Goal: Information Seeking & Learning: Learn about a topic

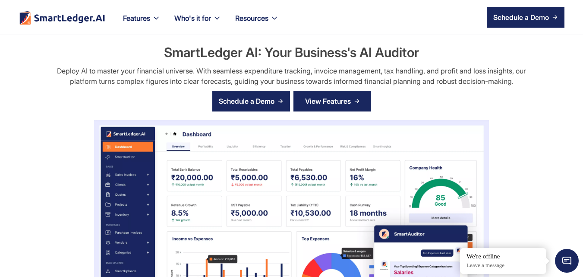
click at [356, 91] on link "View Features" at bounding box center [332, 101] width 78 height 21
click at [356, 99] on img at bounding box center [356, 100] width 5 height 5
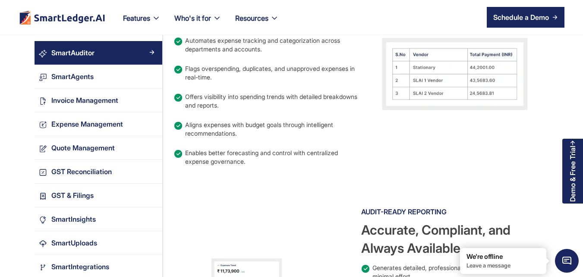
scroll to position [1289, 0]
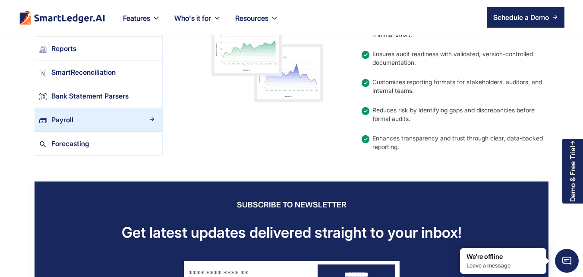
click at [101, 118] on div "Payroll" at bounding box center [102, 119] width 111 height 12
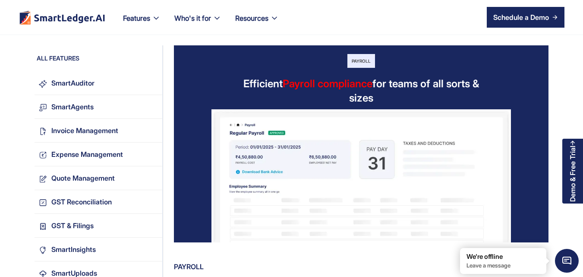
click at [357, 64] on div "Payroll" at bounding box center [361, 61] width 28 height 14
click at [336, 85] on span "Payroll compliance" at bounding box center [328, 83] width 90 height 13
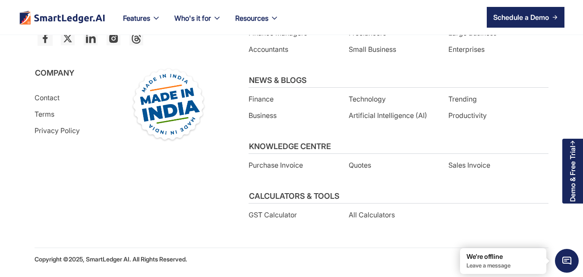
scroll to position [1452, 0]
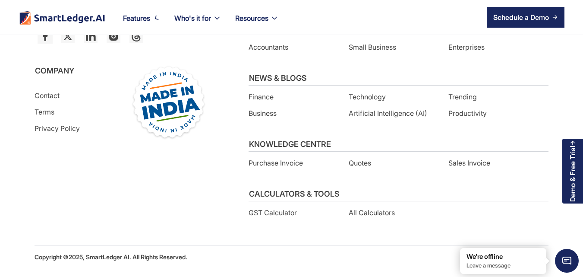
click at [326, 29] on nav "Features Our Features SmartLedger AI For Enhanced Financial Management SmartAud…" at bounding box center [340, 17] width 448 height 35
click at [511, 24] on link "Schedule a Demo" at bounding box center [526, 17] width 78 height 21
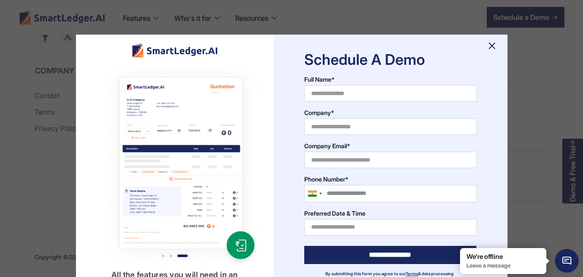
click at [496, 47] on img at bounding box center [492, 46] width 14 height 14
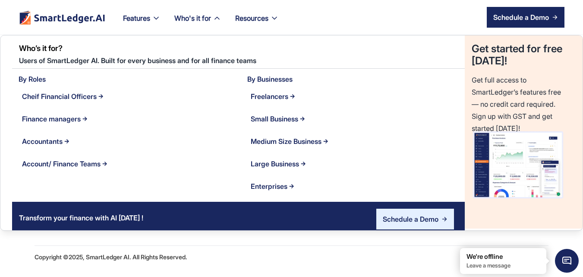
click at [204, 16] on div "Who's it for" at bounding box center [192, 18] width 37 height 12
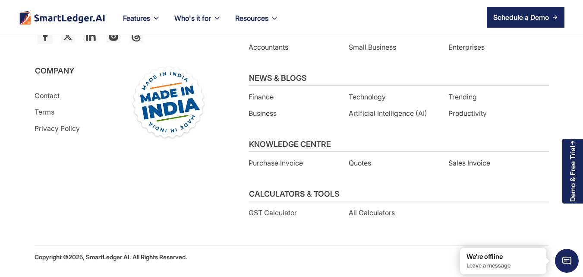
click at [204, 16] on div "Finance managers" at bounding box center [222, 21] width 59 height 12
click at [217, 18] on div "Finance managers" at bounding box center [222, 21] width 59 height 12
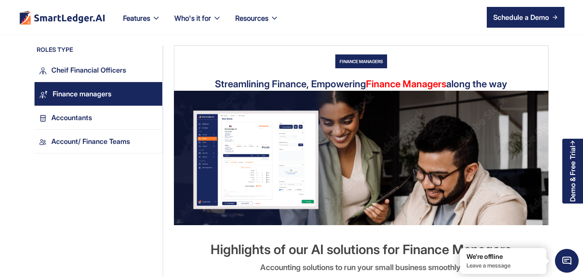
click at [119, 88] on div "Finance managers" at bounding box center [103, 94] width 110 height 12
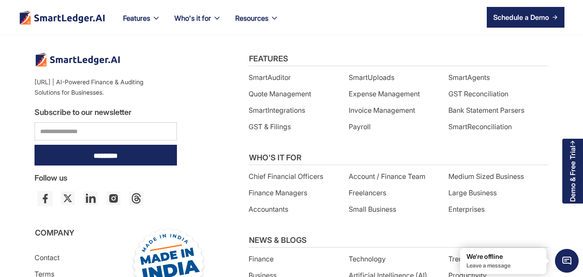
scroll to position [1611, 0]
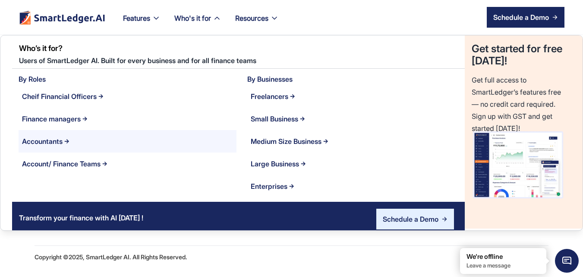
click at [73, 140] on link "Accountants" at bounding box center [127, 141] width 217 height 22
